Goal: Use online tool/utility: Utilize a website feature to perform a specific function

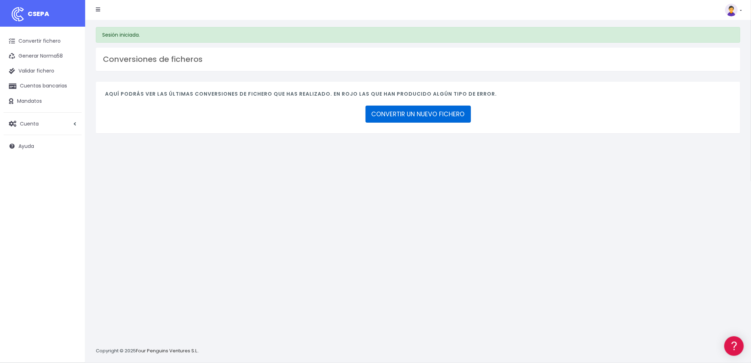
click at [420, 112] on link "CONVERTIR UN NUEVO FICHERO" at bounding box center [418, 113] width 105 height 17
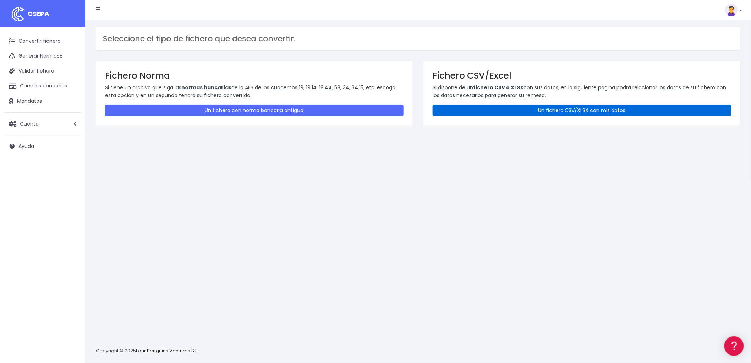
click at [575, 105] on link "Un fichero CSV/XLSX con mis datos" at bounding box center [582, 110] width 299 height 12
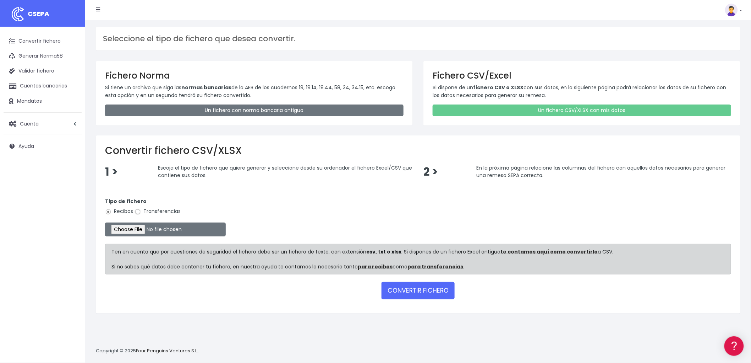
click at [140, 211] on input "Transferencias" at bounding box center [138, 211] width 6 height 6
radio input "true"
click at [135, 230] on input "file" at bounding box center [165, 229] width 121 height 14
type input "C:\fakepath\csv_to_sepa_2025-08-29_10-59-16.csv"
click at [419, 291] on button "CONVERTIR FICHERO" at bounding box center [418, 290] width 73 height 17
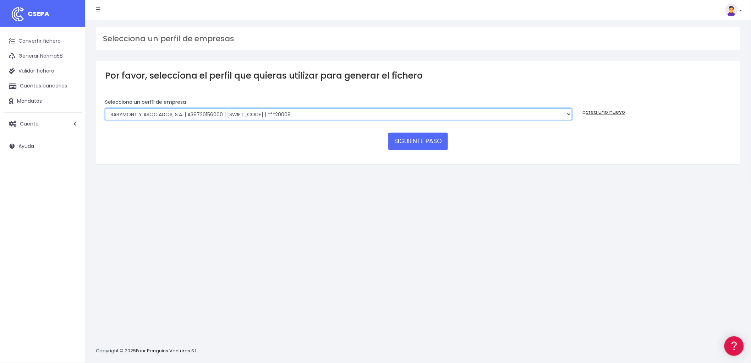
click at [570, 112] on select "BARYMONT GO CORREDURIA DE SEGUROS, S.L. | B39829643000 | [SWIFT_CODE] | ***1487…" at bounding box center [338, 114] width 467 height 12
select select "1544"
click at [105, 108] on select "BARYMONT GO CORREDURIA DE SEGUROS, S.L. | B39829643000 | [SWIFT_CODE] | ***1487…" at bounding box center [338, 114] width 467 height 12
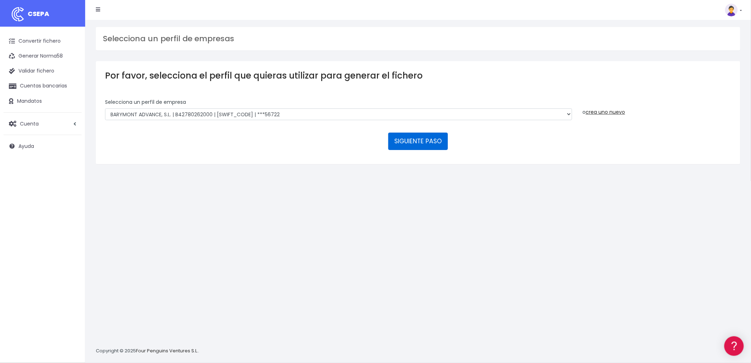
click at [417, 138] on button "SIGUIENTE PASO" at bounding box center [419, 140] width 60 height 17
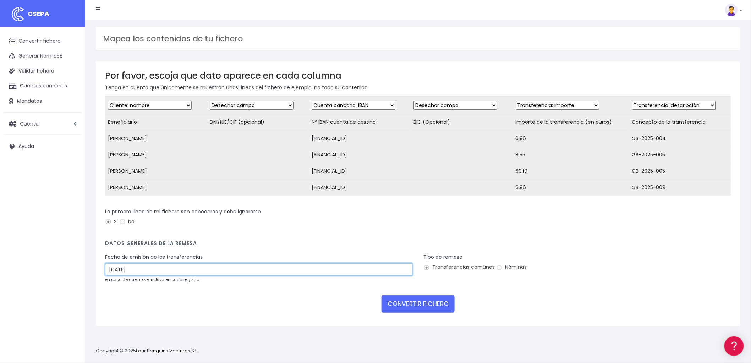
click at [159, 275] on input "31/08/2025" at bounding box center [259, 269] width 308 height 12
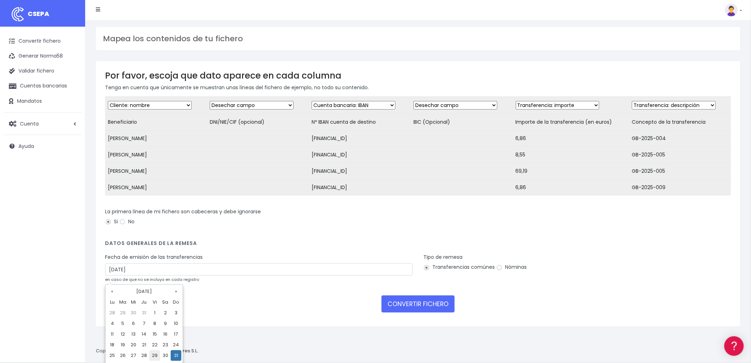
click at [153, 354] on td "29" at bounding box center [155, 355] width 11 height 11
type input "29/08/2025"
click at [417, 309] on button "CONVERTIR FICHERO" at bounding box center [418, 303] width 73 height 17
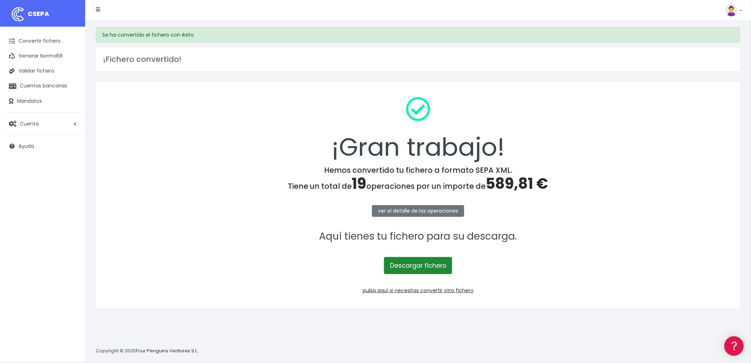
click at [405, 265] on link "Descargar fichero" at bounding box center [418, 265] width 68 height 17
